Goal: Information Seeking & Learning: Find specific fact

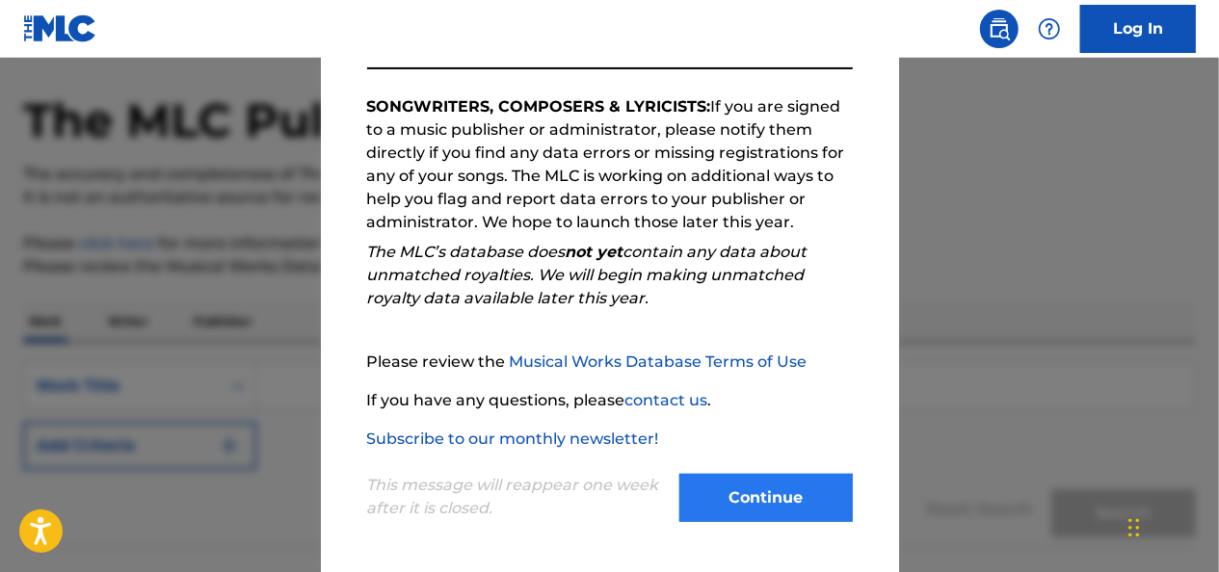
scroll to position [96, 0]
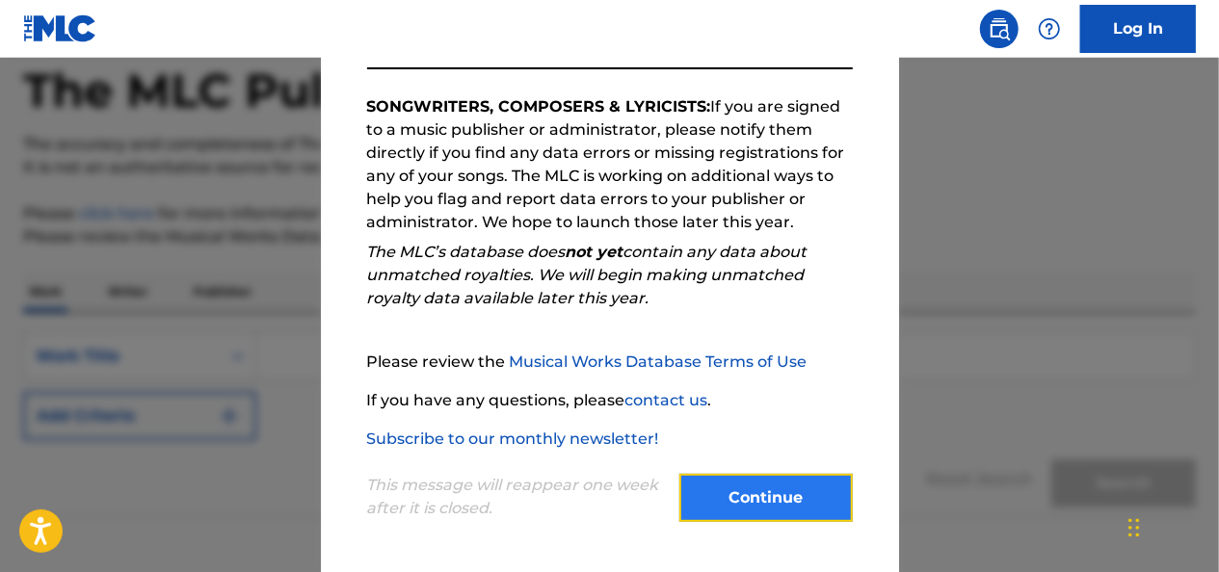
click at [780, 497] on button "Continue" at bounding box center [765, 498] width 173 height 48
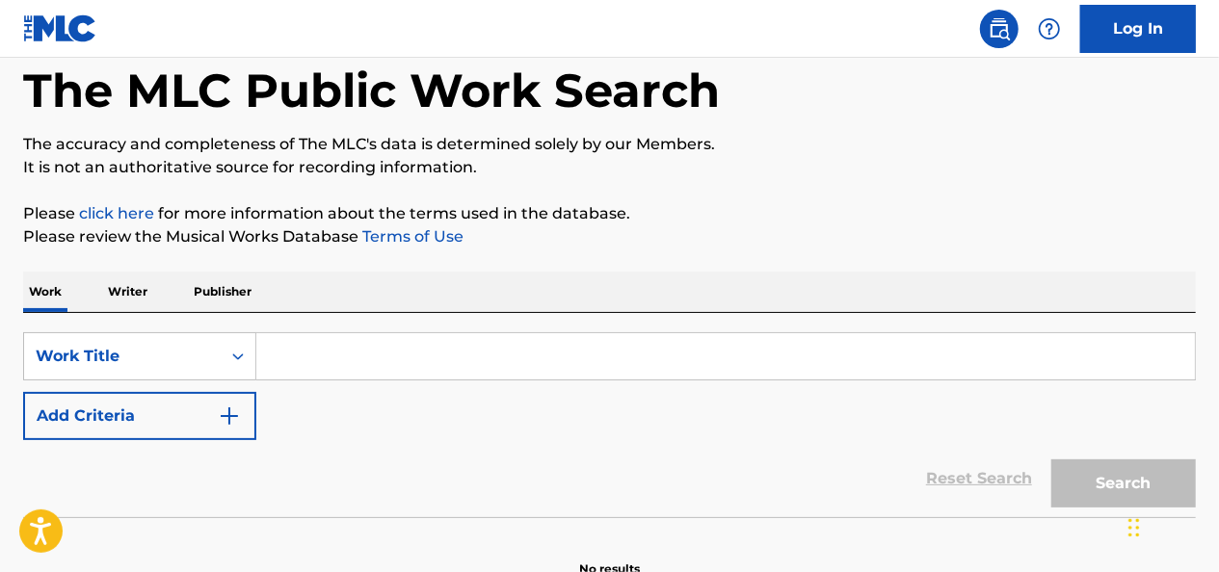
click at [401, 350] on input "Search Form" at bounding box center [725, 356] width 938 height 46
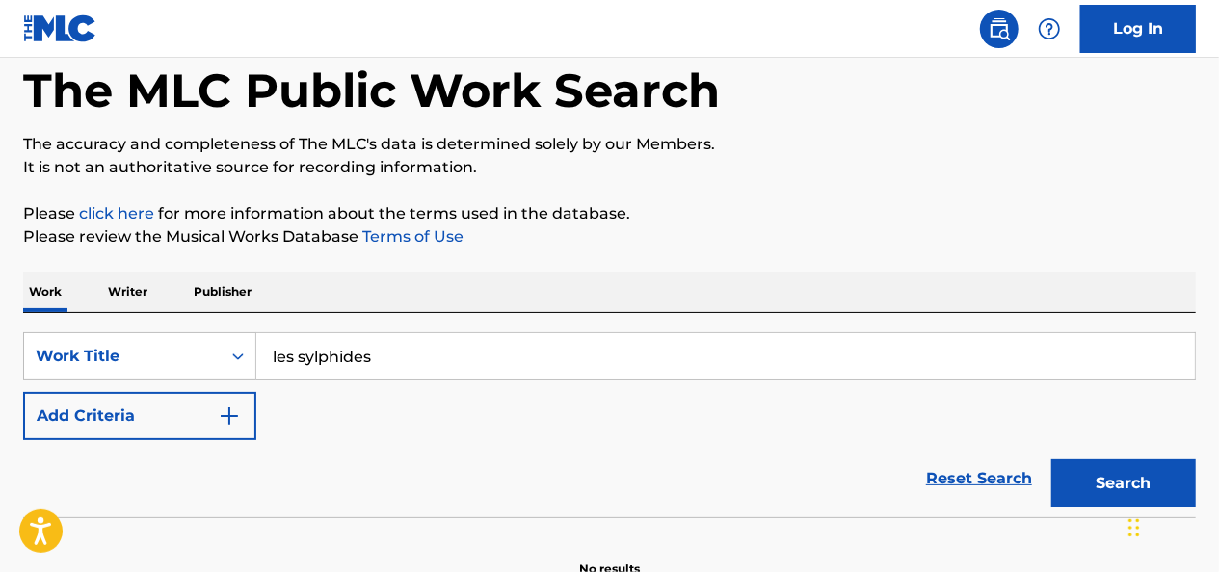
type input "les sylphides"
click at [1051, 460] on button "Search" at bounding box center [1123, 484] width 145 height 48
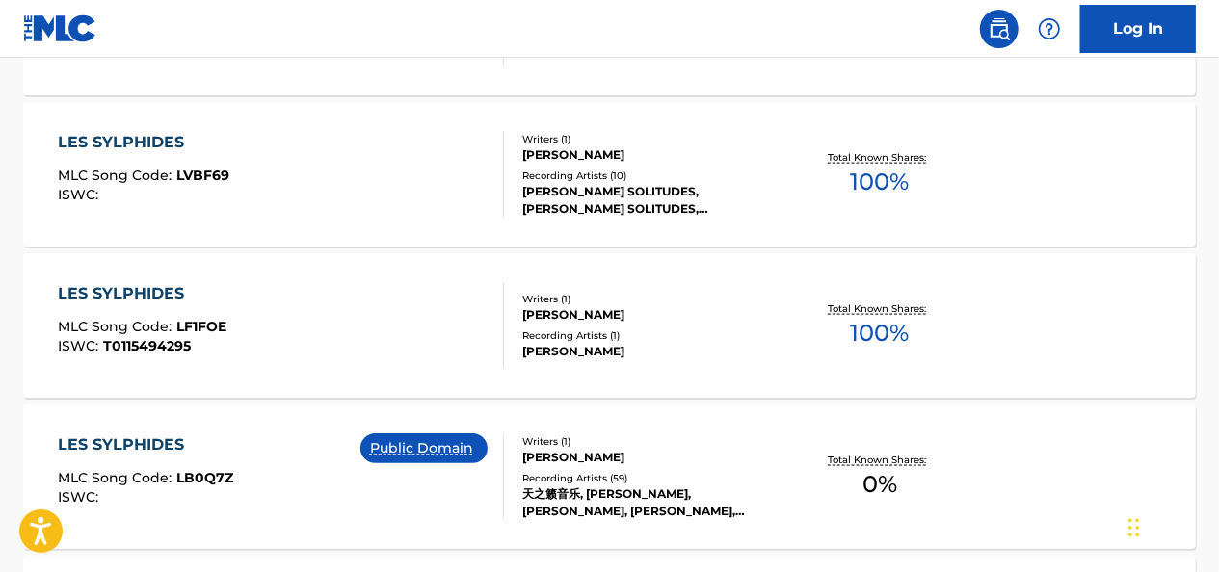
scroll to position [1156, 0]
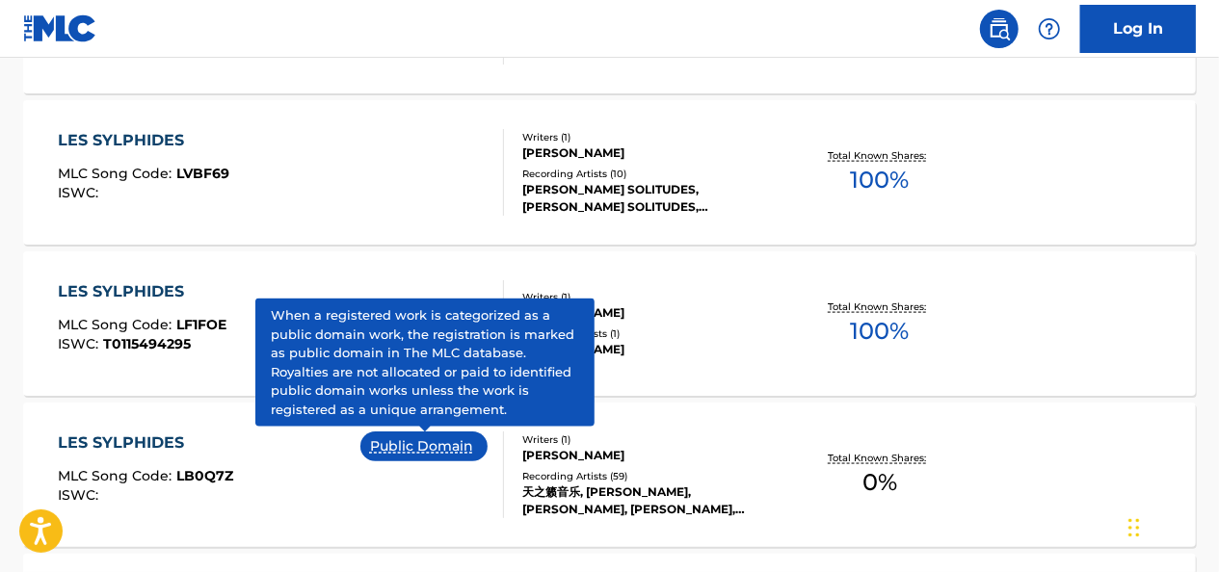
click at [445, 449] on p "Public Domain" at bounding box center [424, 446] width 108 height 20
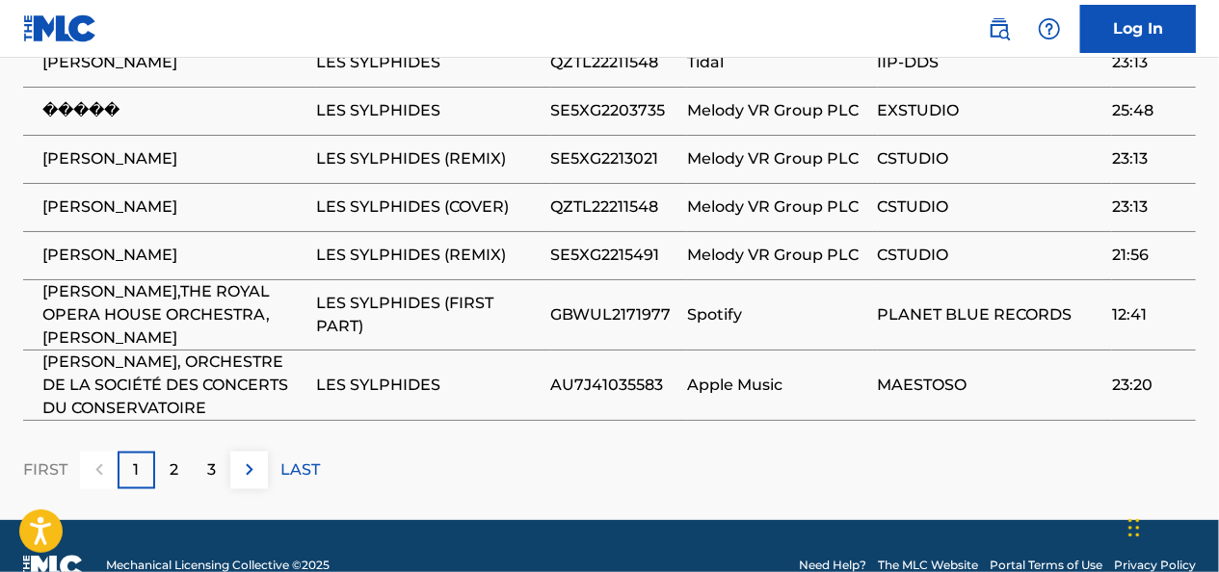
scroll to position [1331, 0]
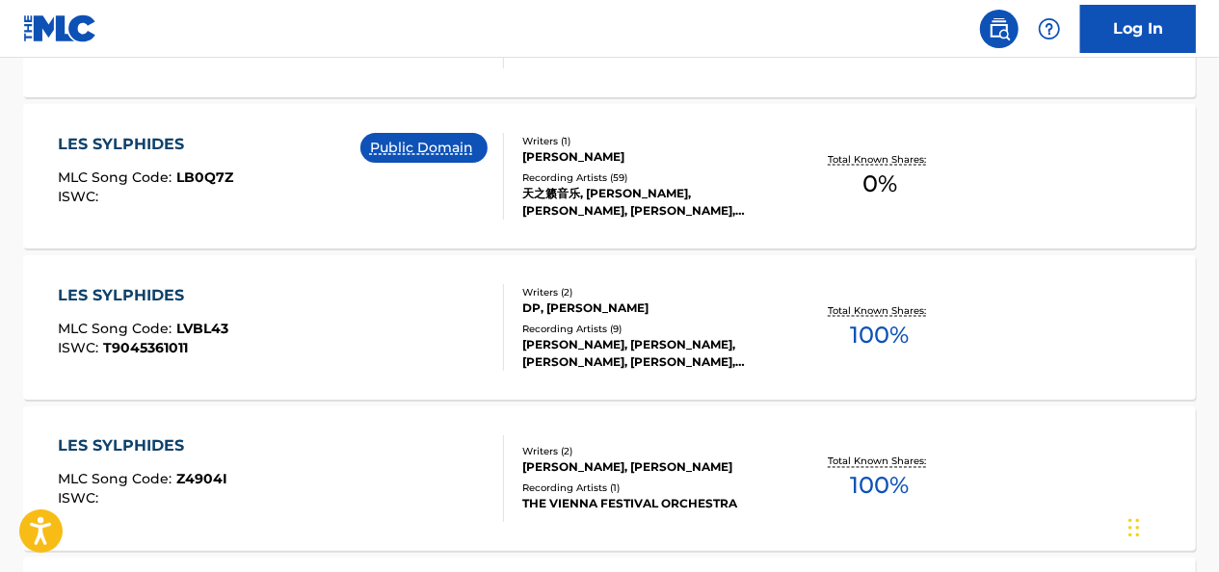
scroll to position [1688, 0]
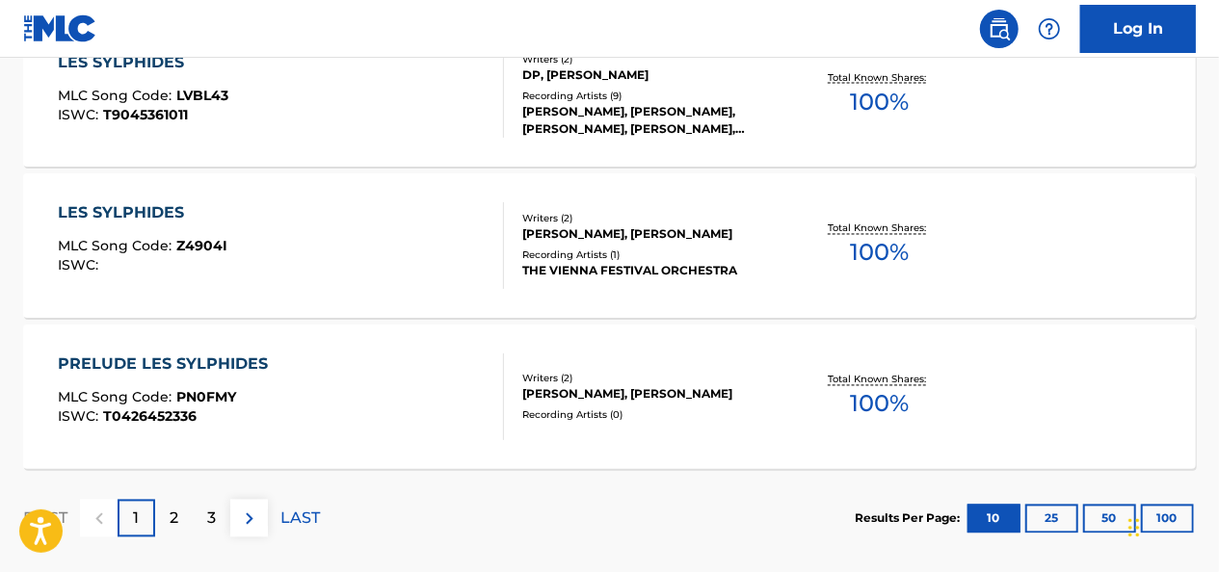
click at [122, 204] on div "LES SYLPHIDES" at bounding box center [144, 213] width 170 height 23
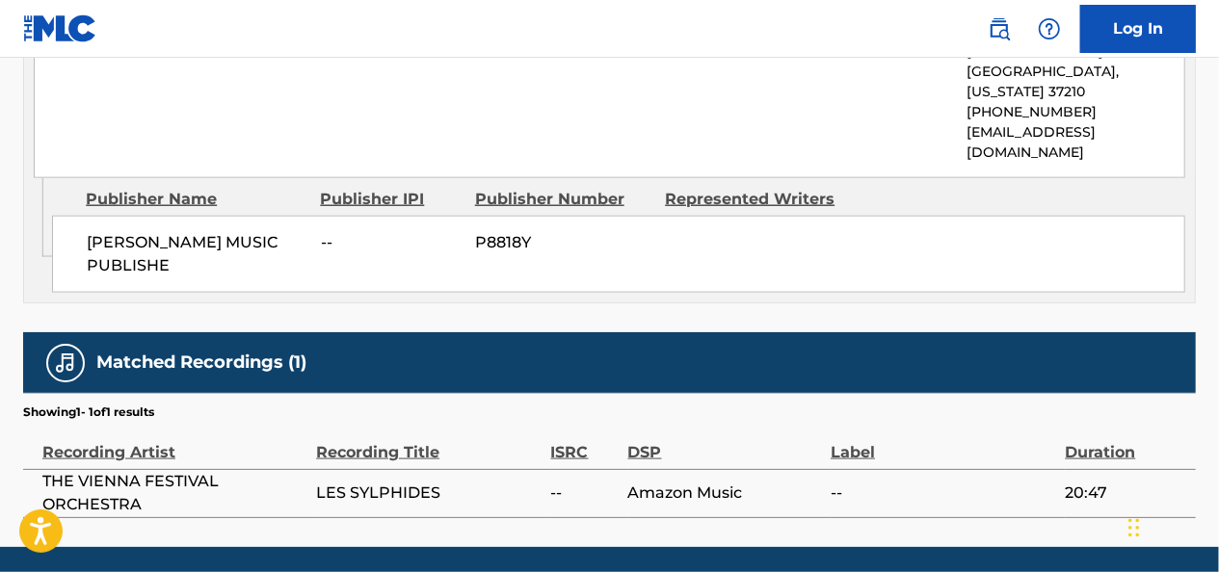
scroll to position [1076, 0]
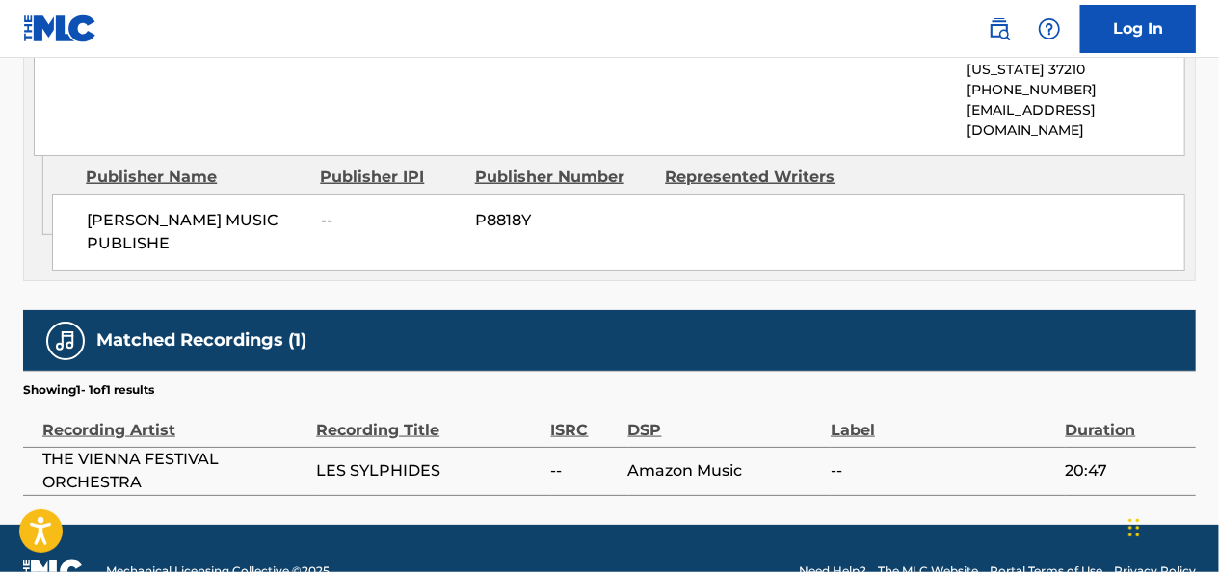
click at [126, 448] on span "THE VIENNA FESTIVAL ORCHESTRA" at bounding box center [174, 471] width 264 height 46
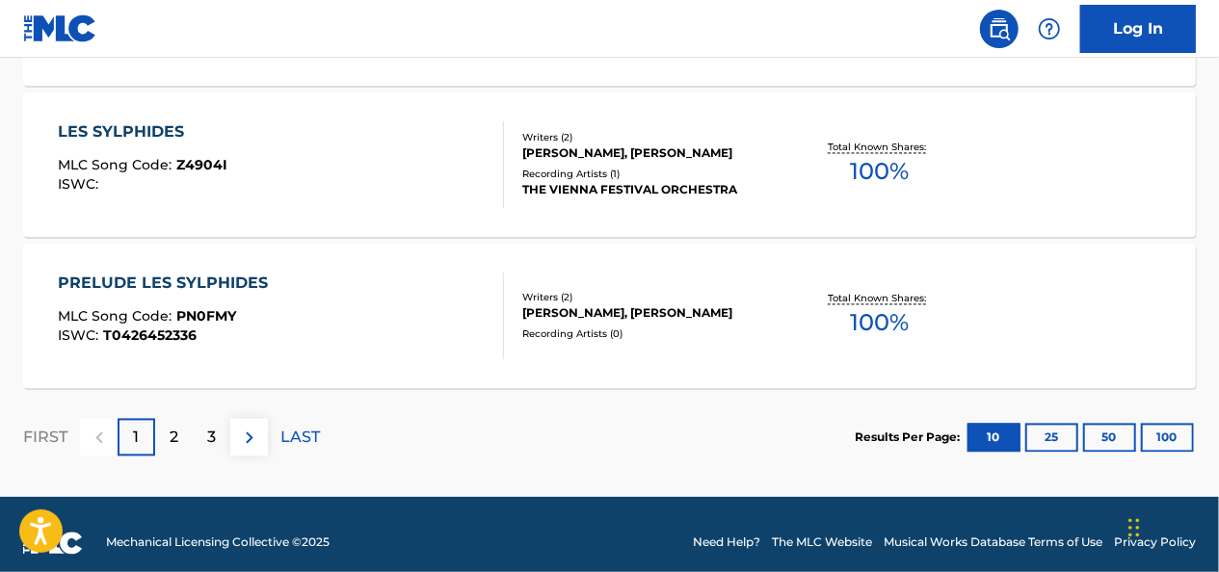
scroll to position [1785, 0]
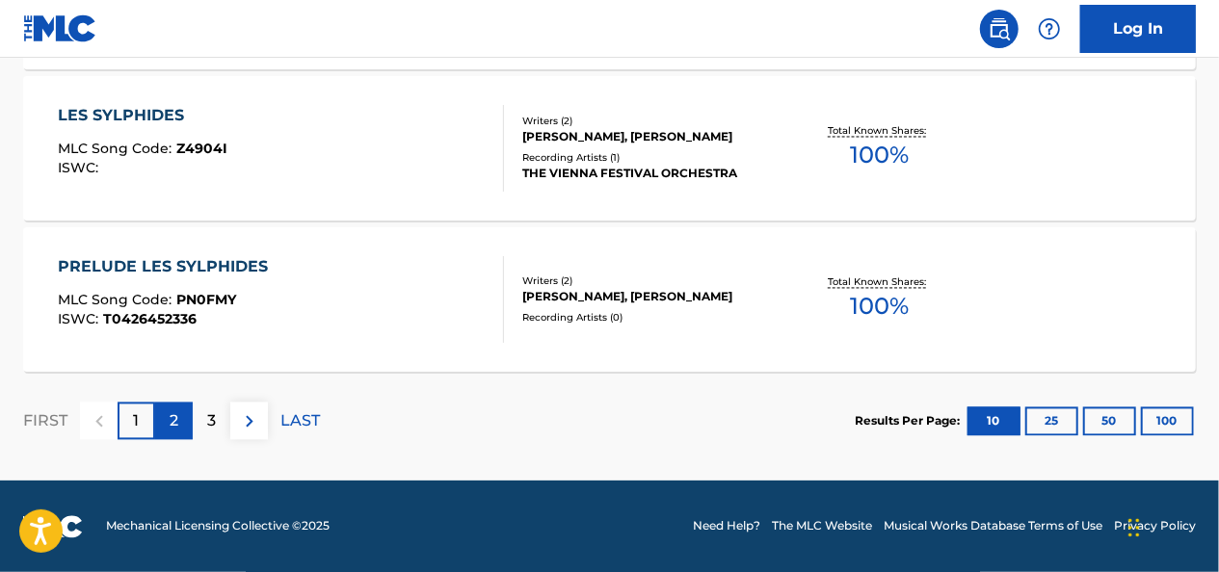
click at [173, 420] on p "2" at bounding box center [174, 421] width 9 height 23
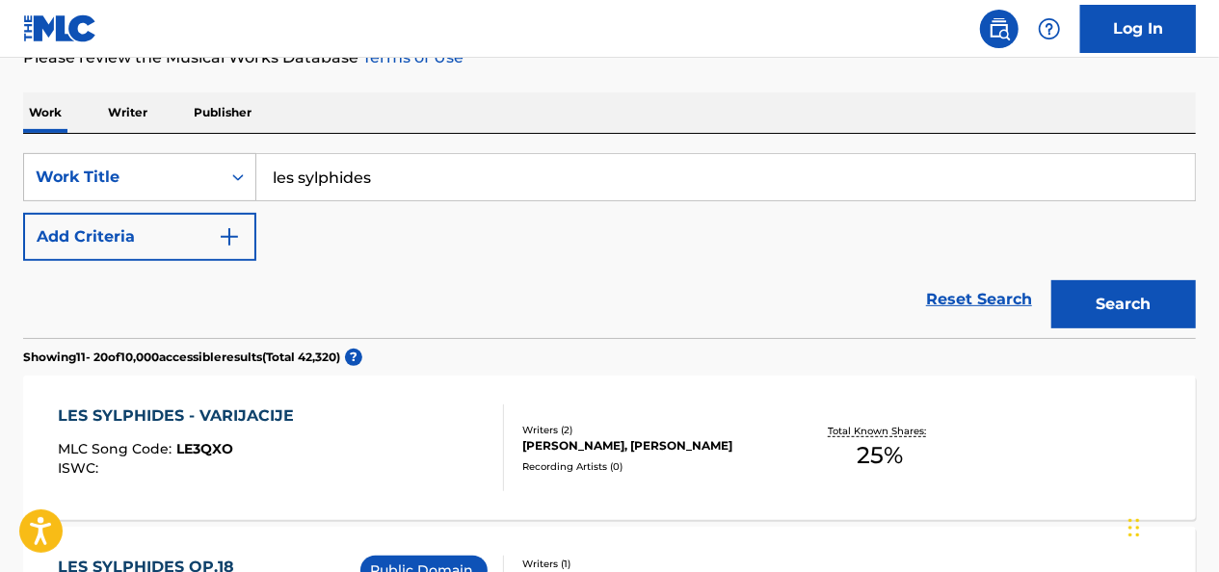
scroll to position [51, 0]
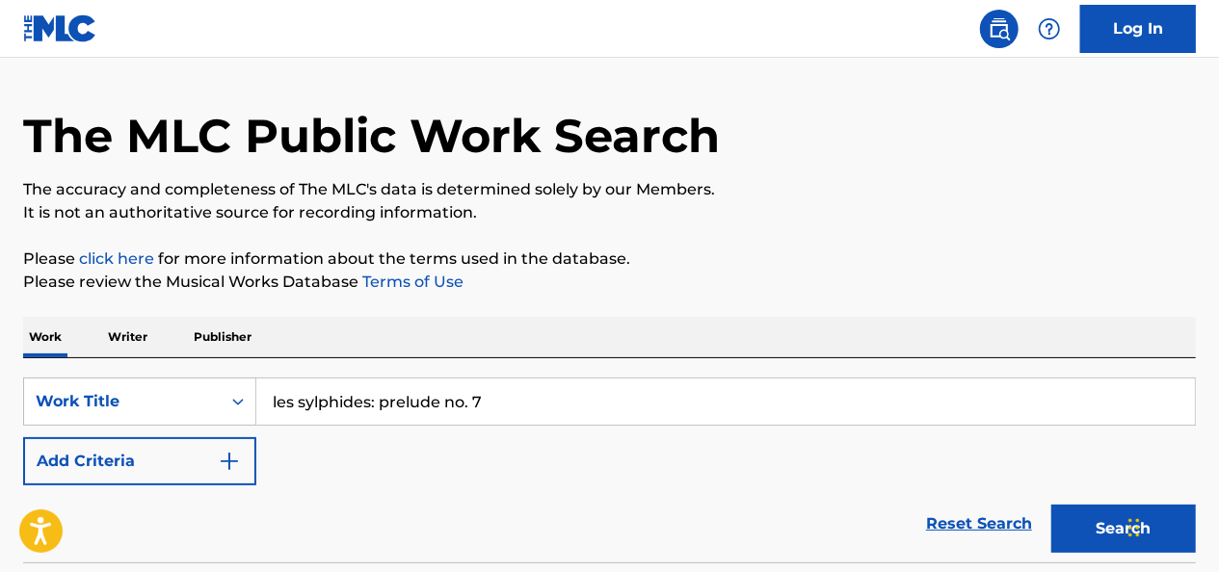
type input "les sylphides: prelude no. 7"
click at [1051, 505] on button "Search" at bounding box center [1123, 529] width 145 height 48
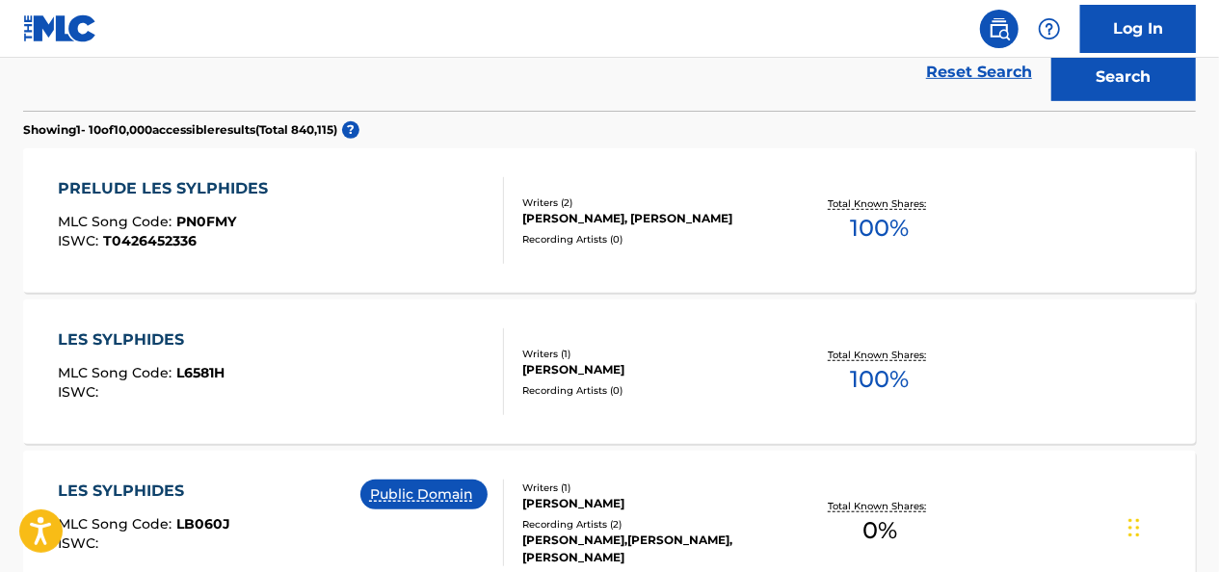
scroll to position [533, 0]
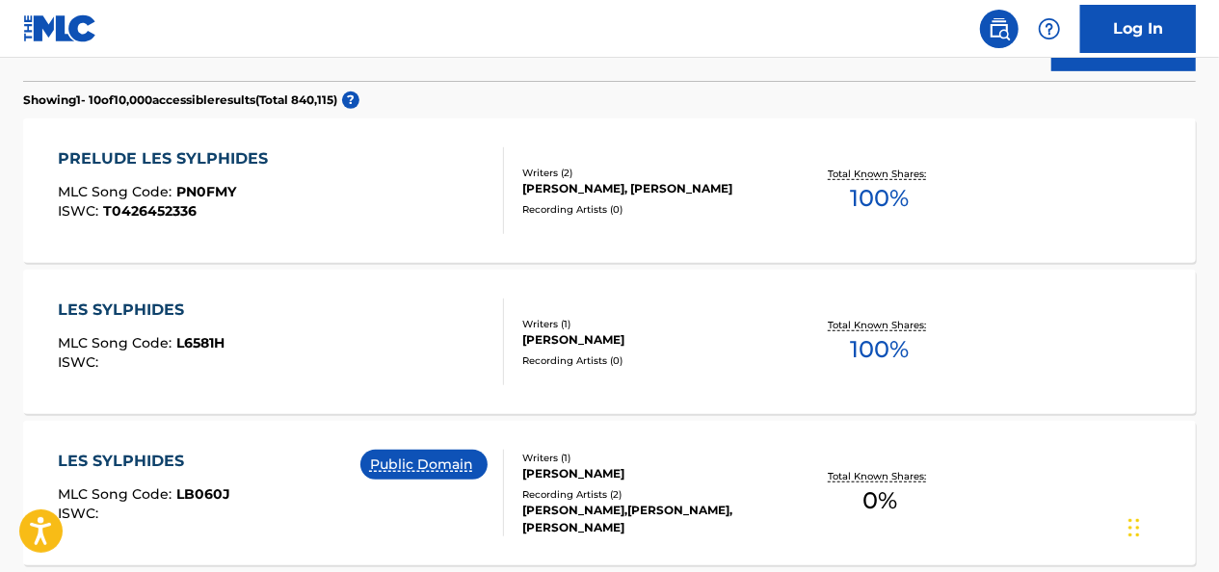
click at [253, 474] on div "LES SYLPHIDES MLC Song Code : LB060J ISWC : Public Domain" at bounding box center [281, 493] width 445 height 87
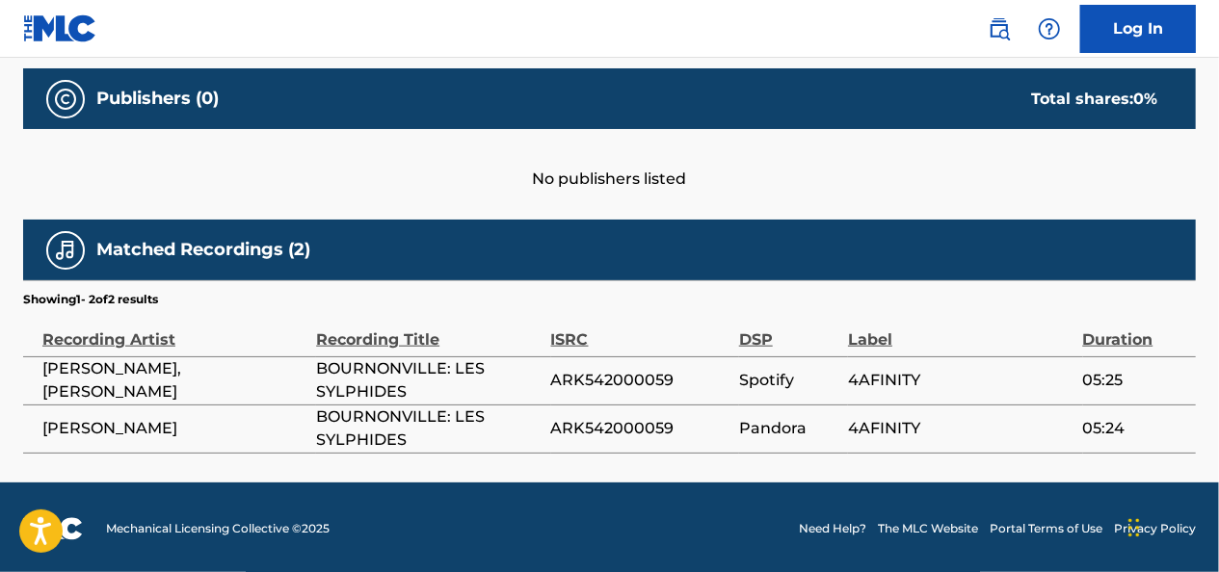
scroll to position [831, 0]
click at [138, 388] on span "[PERSON_NAME],[PERSON_NAME]" at bounding box center [174, 380] width 264 height 46
drag, startPoint x: 181, startPoint y: 317, endPoint x: 208, endPoint y: 359, distance: 50.3
click at [177, 322] on div "Recording Artist" at bounding box center [174, 329] width 264 height 43
click at [391, 424] on span "BOURNONVILLE: LES SYLPHIDES" at bounding box center [428, 429] width 225 height 46
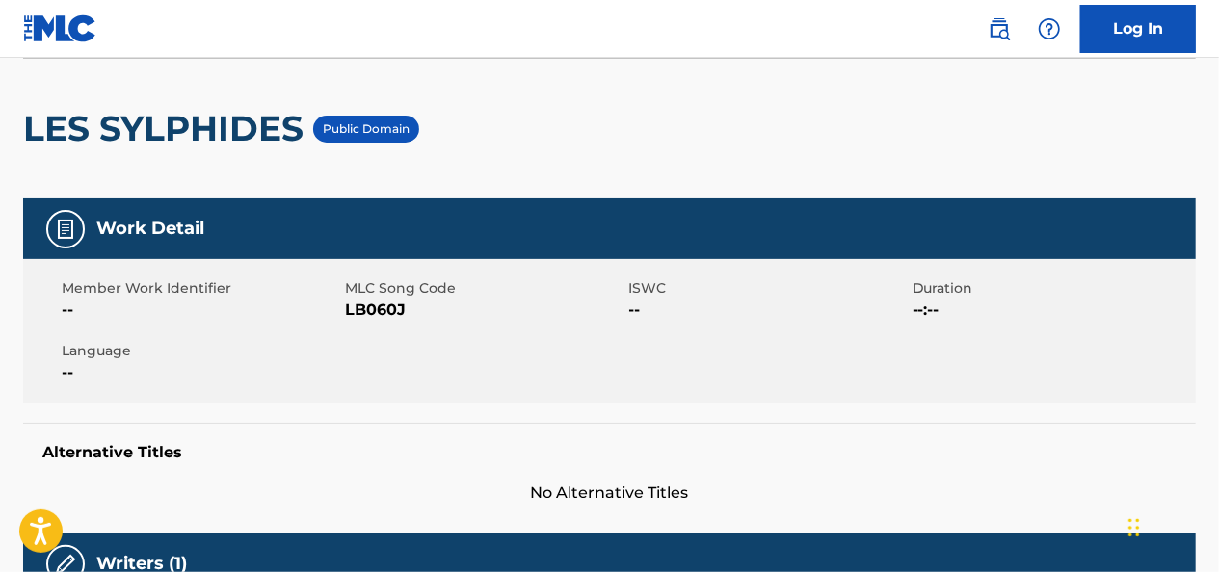
scroll to position [0, 0]
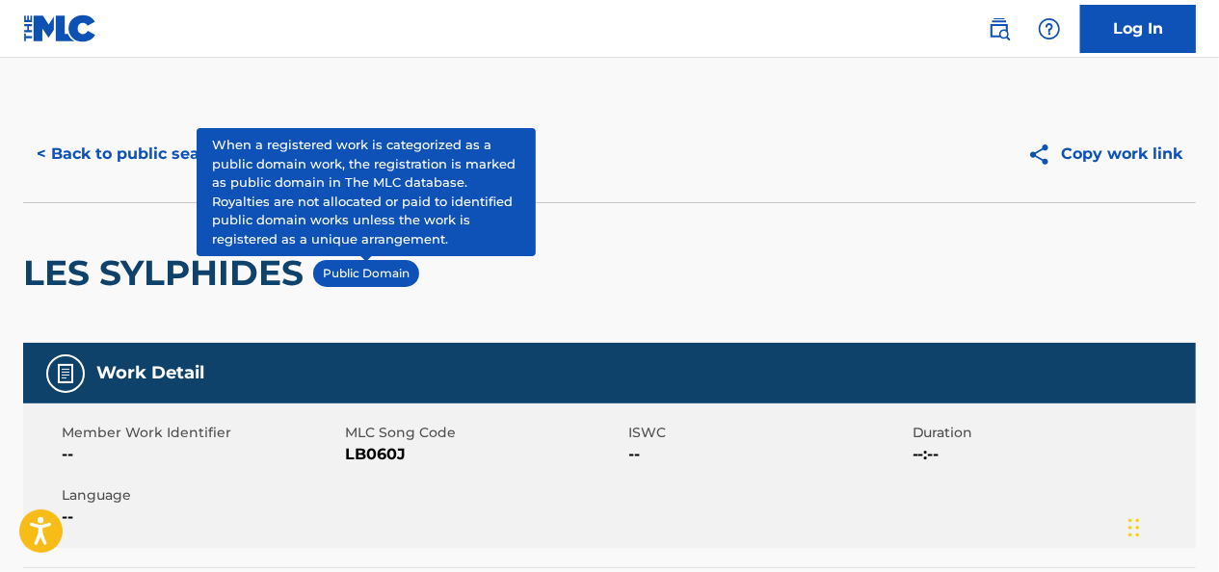
click at [368, 266] on p "Public Domain" at bounding box center [366, 273] width 87 height 17
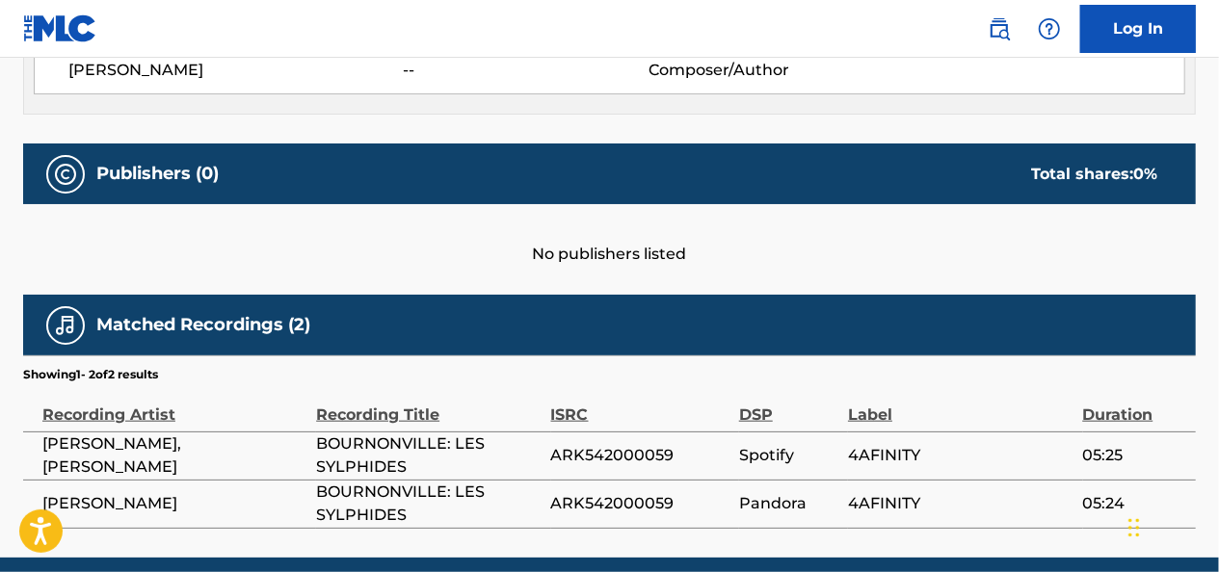
scroll to position [831, 0]
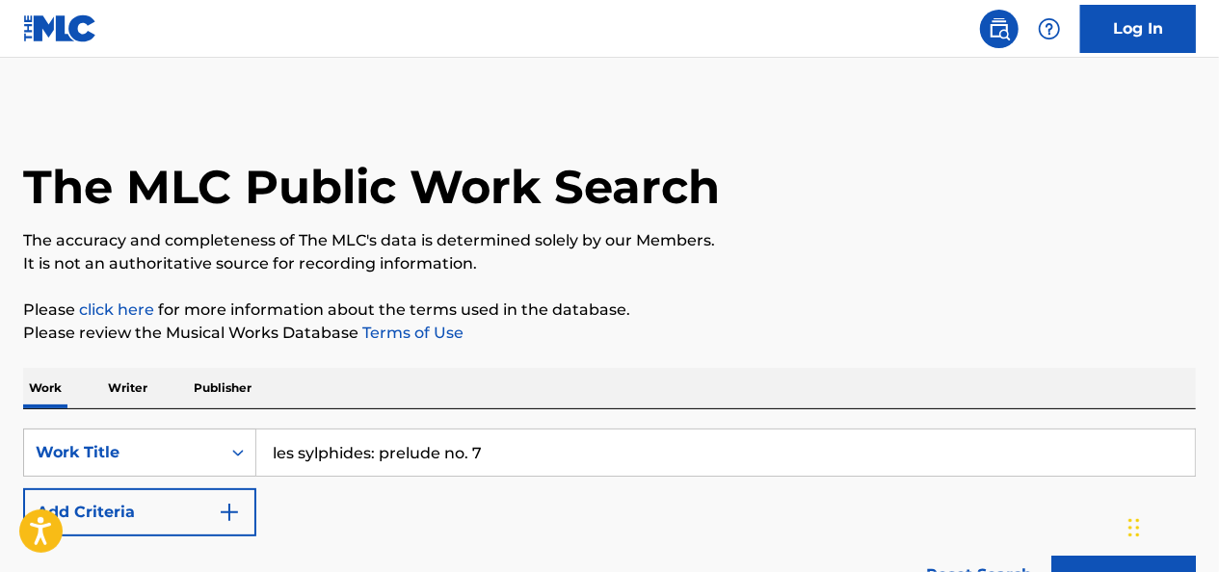
click at [98, 306] on link "click here" at bounding box center [116, 310] width 75 height 18
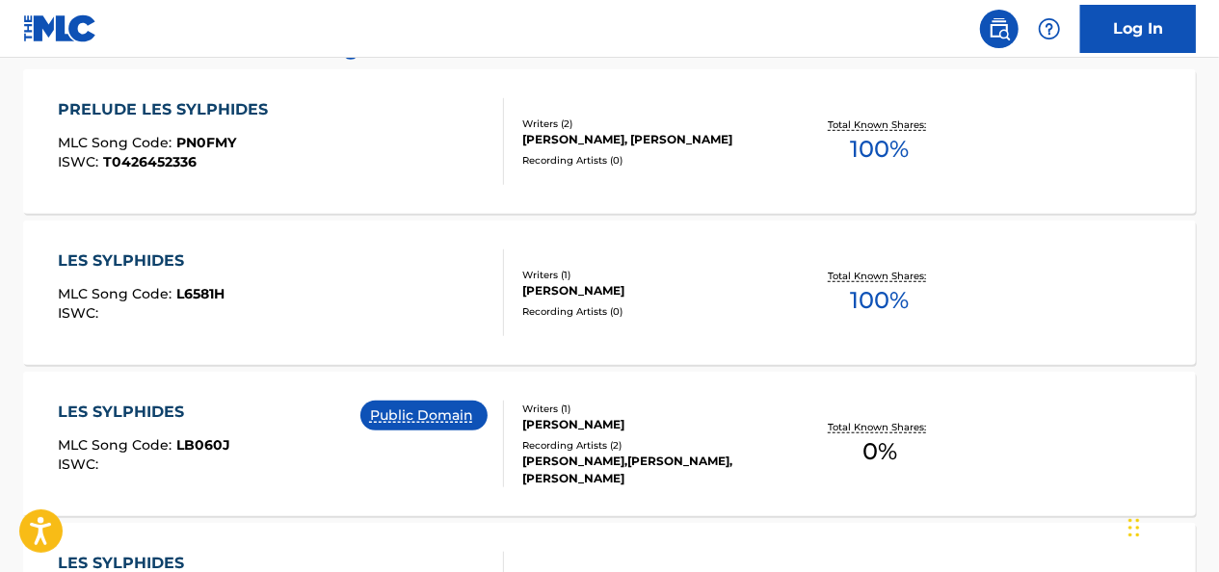
scroll to position [867, 0]
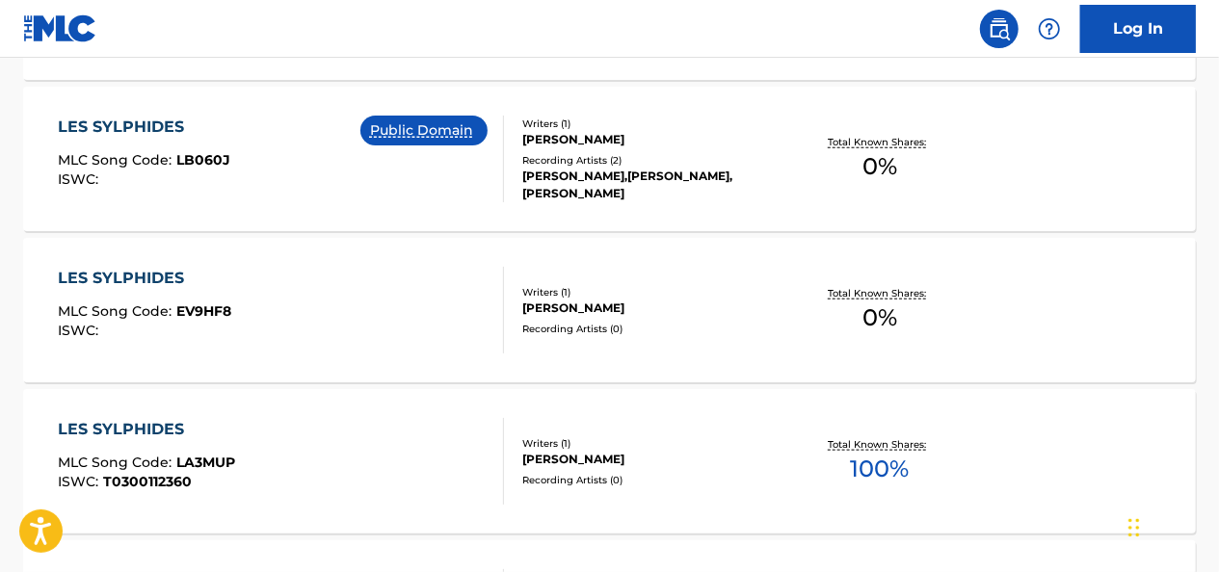
click at [160, 129] on div "LES SYLPHIDES" at bounding box center [145, 127] width 172 height 23
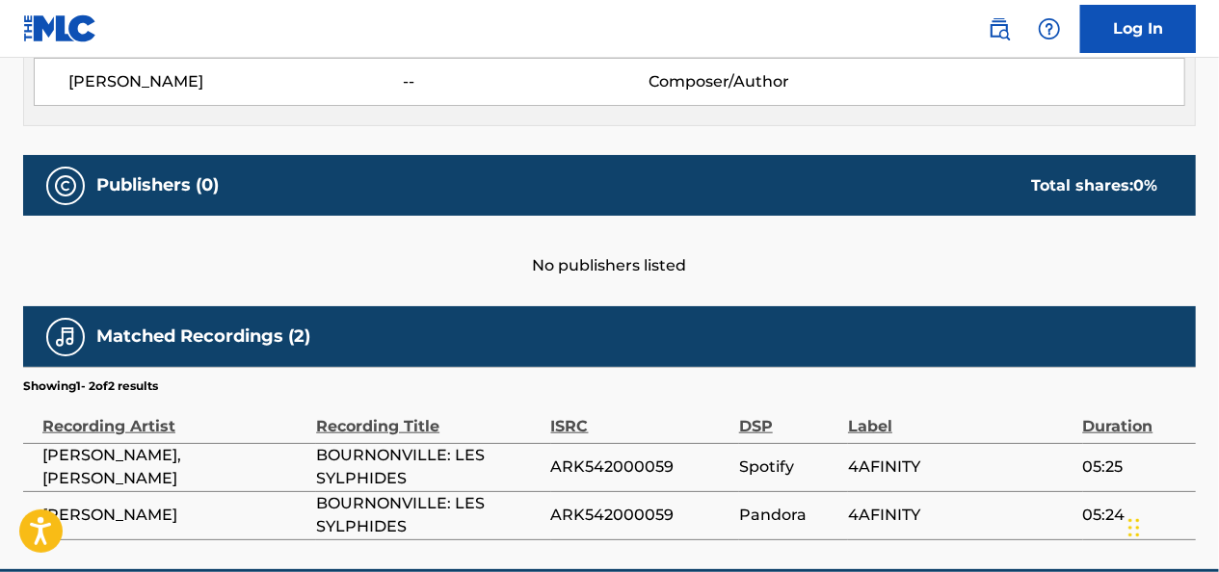
scroll to position [831, 0]
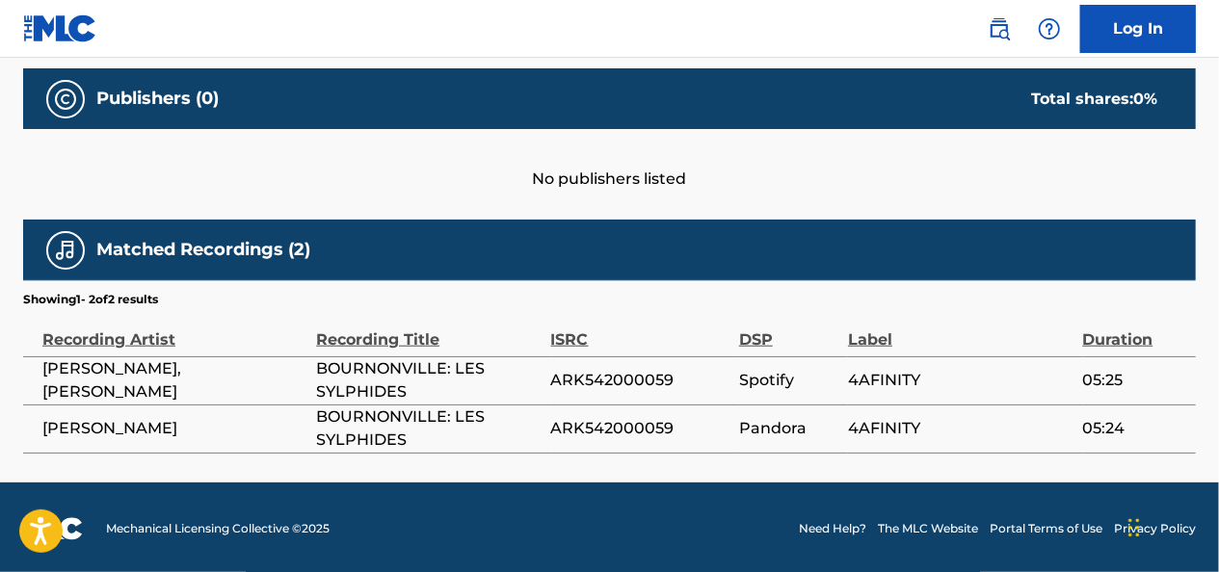
click at [765, 336] on div "DSP" at bounding box center [788, 329] width 99 height 43
click at [787, 390] on td "Spotify" at bounding box center [793, 381] width 109 height 48
click at [884, 395] on td "4AFINITY" at bounding box center [965, 381] width 234 height 48
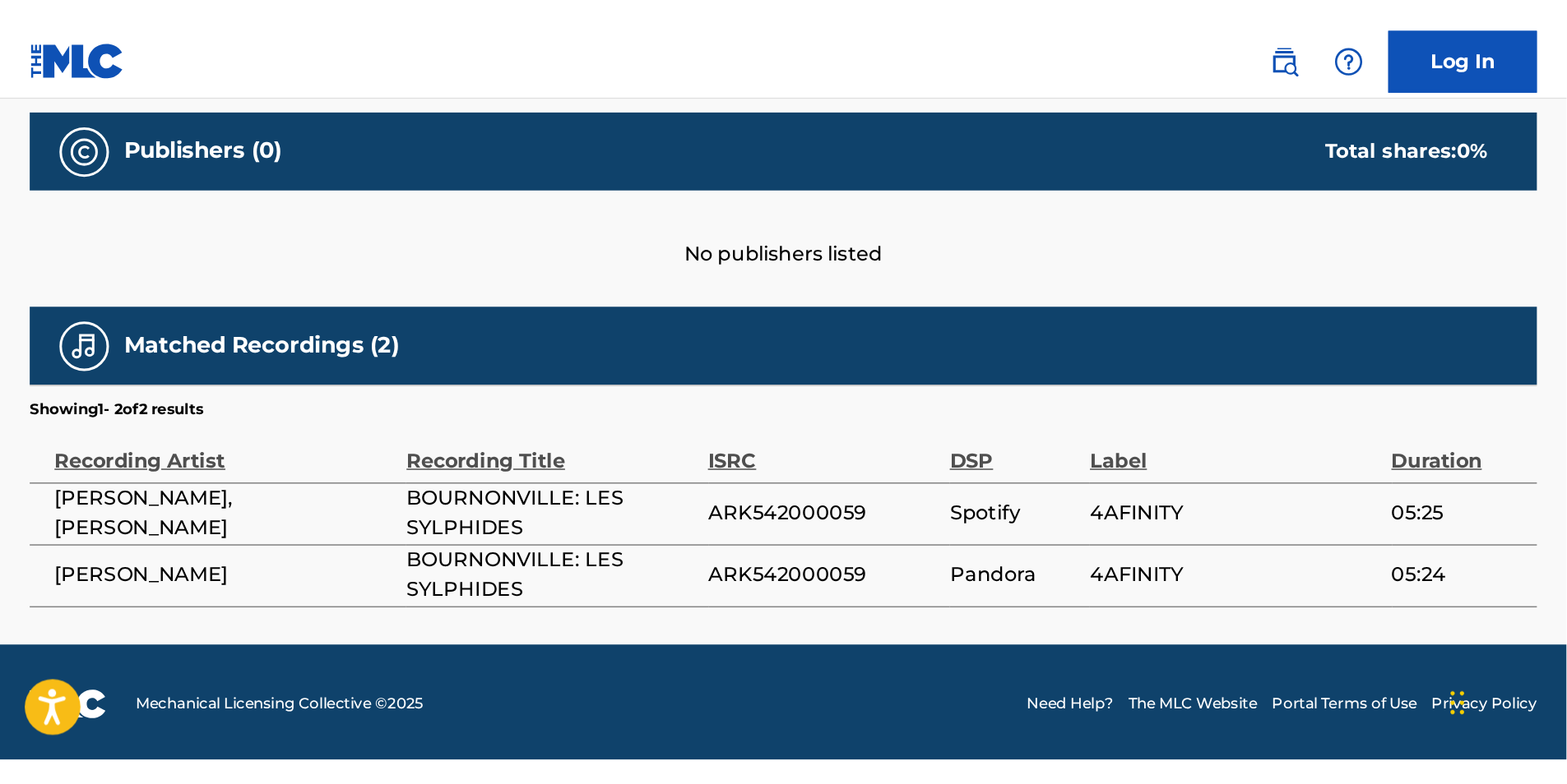
scroll to position [415, 0]
